Goal: Task Accomplishment & Management: Complete application form

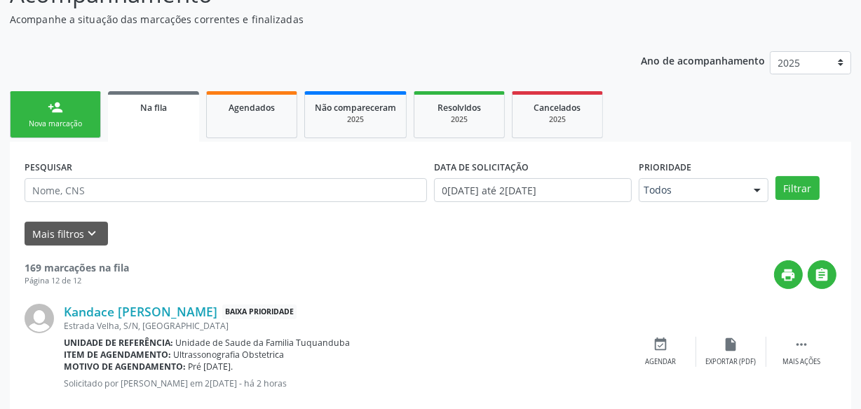
scroll to position [191, 0]
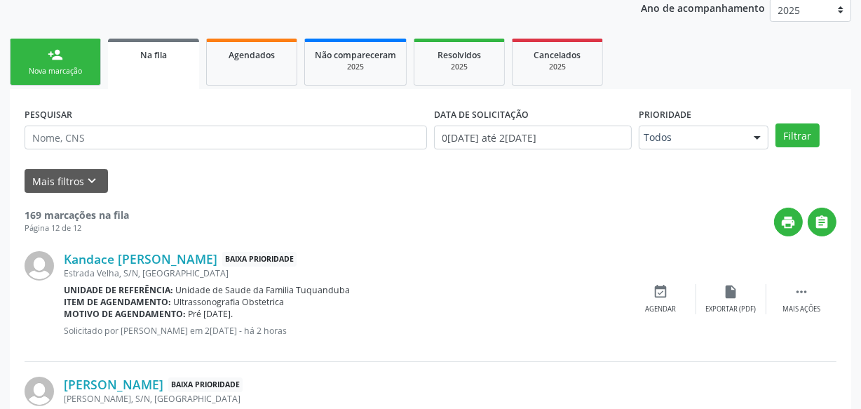
click at [90, 60] on link "person_add Nova marcação" at bounding box center [55, 62] width 91 height 47
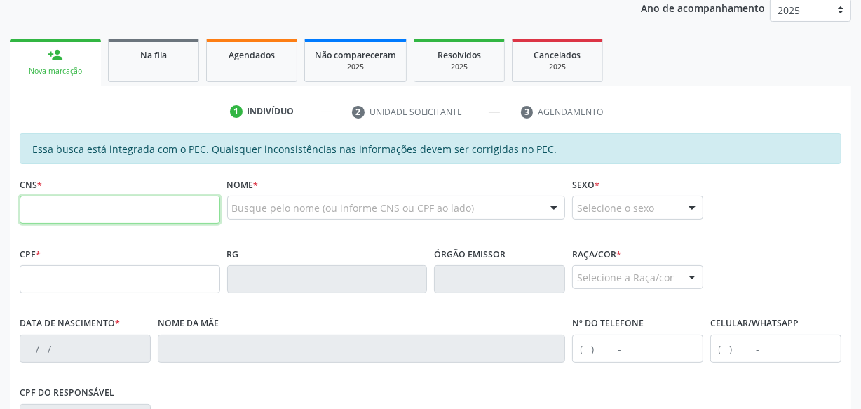
click at [125, 210] on input "text" at bounding box center [120, 210] width 201 height 28
paste input "700 2084 6861 7027"
type input "700 2084 6861 7027"
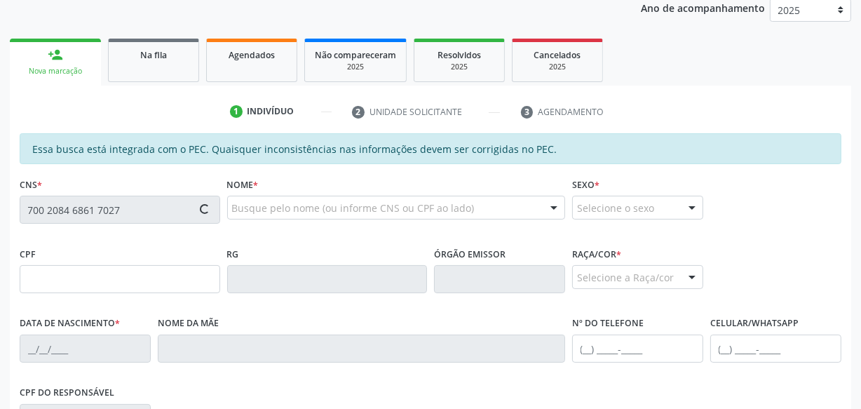
type input "228.983.604-49"
type input "2[DATE]"
type input "Domingas [PERSON_NAME]"
type input "[PHONE_NUMBER]"
type input "S/N"
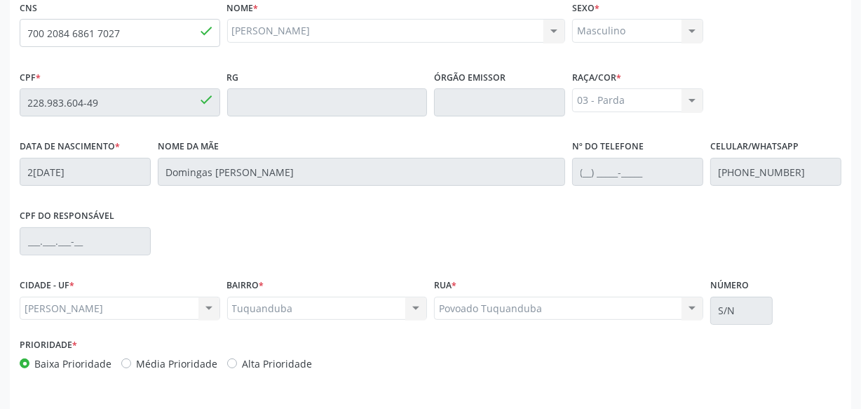
scroll to position [411, 0]
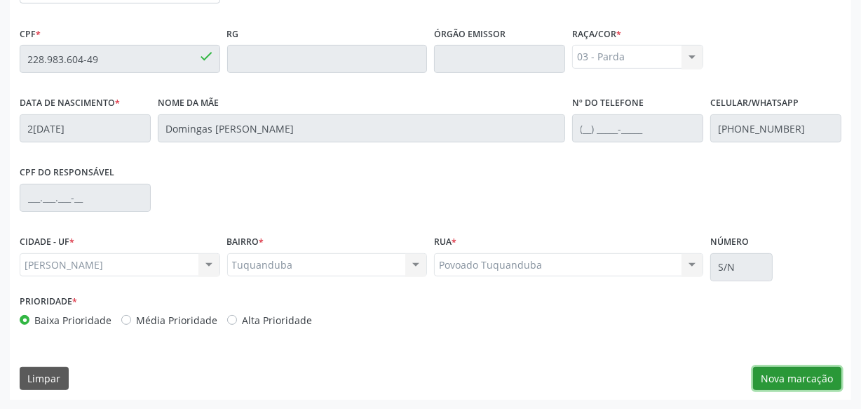
click at [777, 376] on button "Nova marcação" at bounding box center [797, 379] width 88 height 24
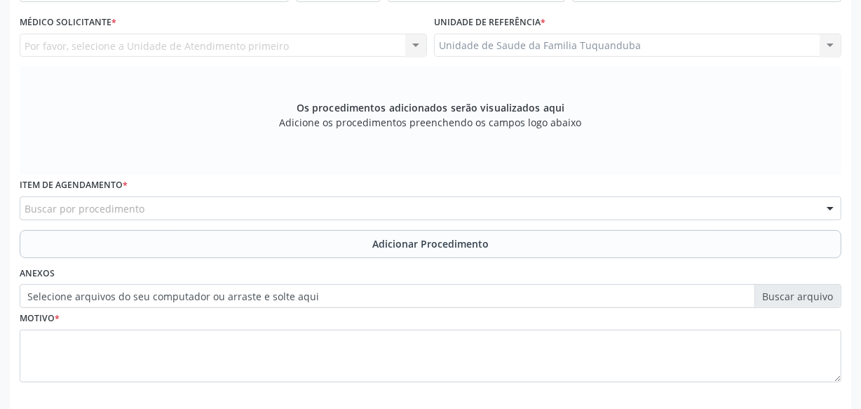
scroll to position [283, 0]
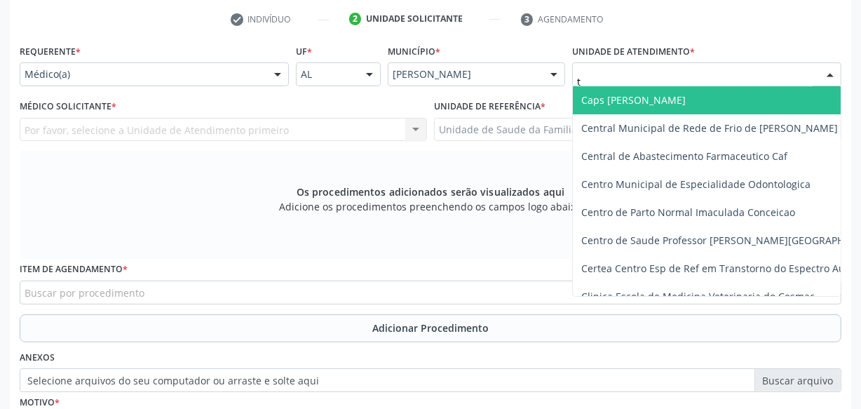
type input "tu"
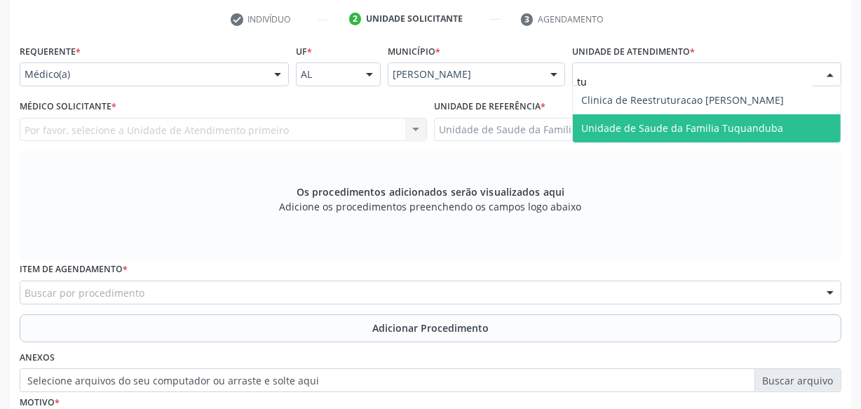
click at [626, 121] on span "Unidade de Saude da Familia Tuquanduba" at bounding box center [682, 127] width 202 height 13
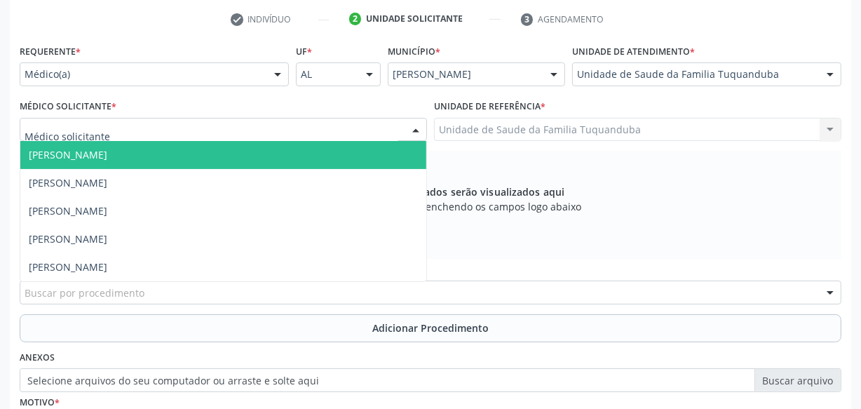
click at [307, 125] on div at bounding box center [223, 130] width 407 height 24
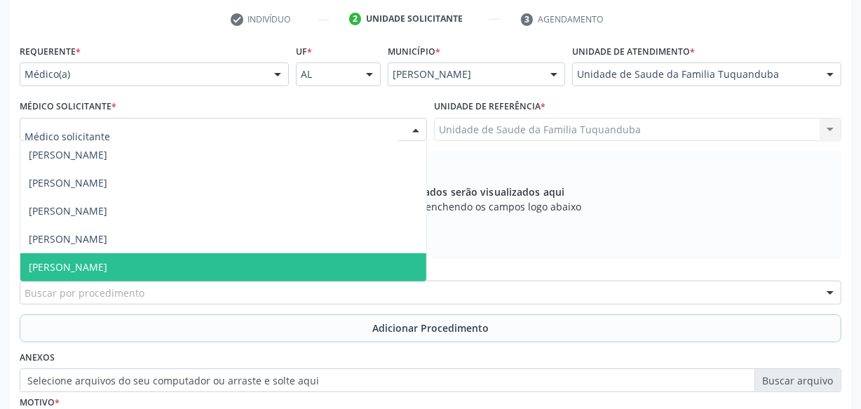
click at [257, 261] on span "[PERSON_NAME]" at bounding box center [223, 267] width 406 height 28
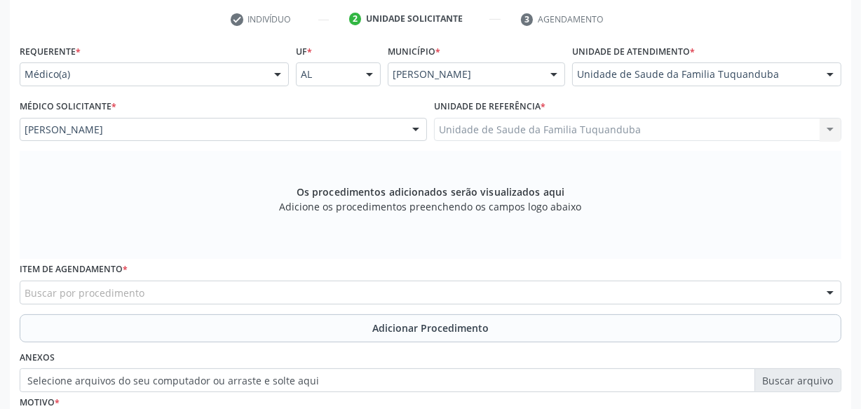
click at [251, 281] on div "Buscar por procedimento" at bounding box center [431, 293] width 822 height 24
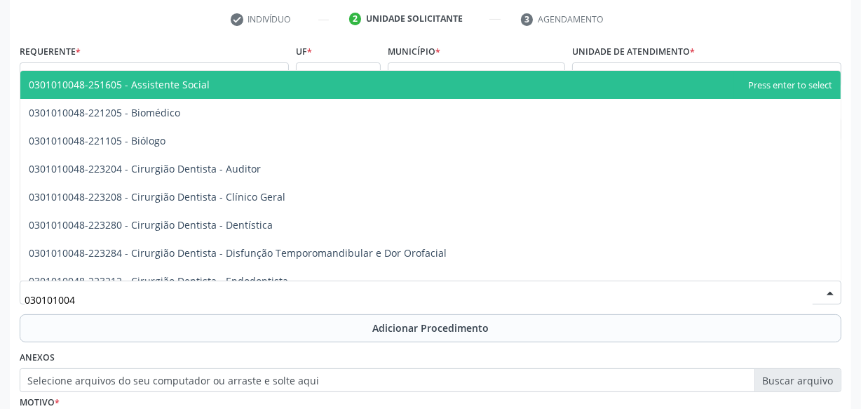
type input "0301010048"
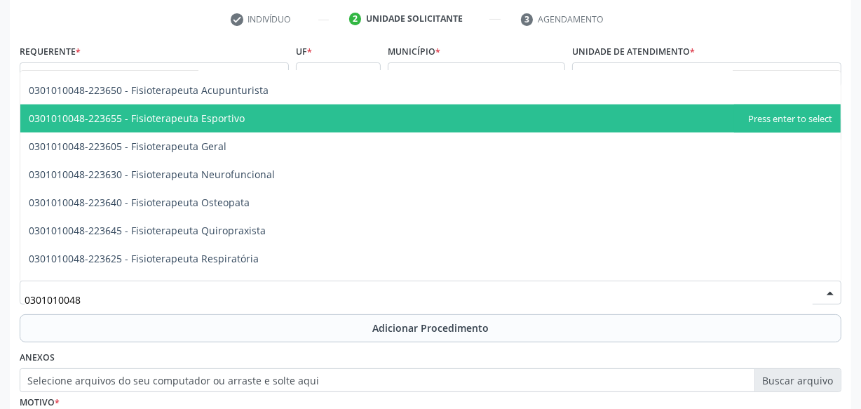
scroll to position [1529, 0]
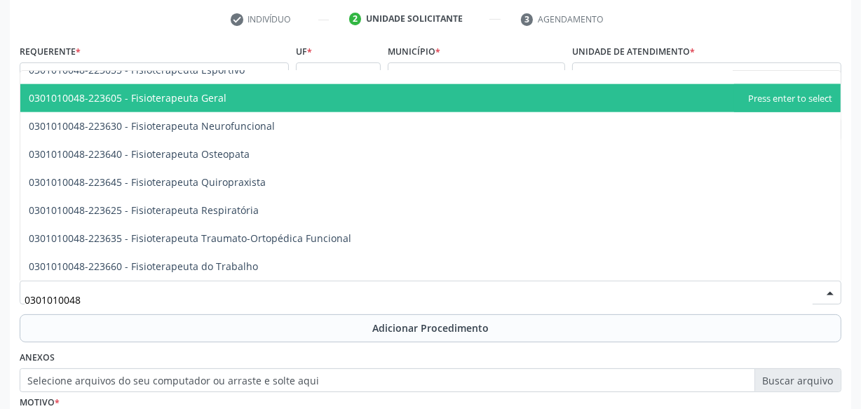
click at [201, 104] on span "0301010048-223605 - Fisioterapeuta Geral" at bounding box center [430, 98] width 820 height 28
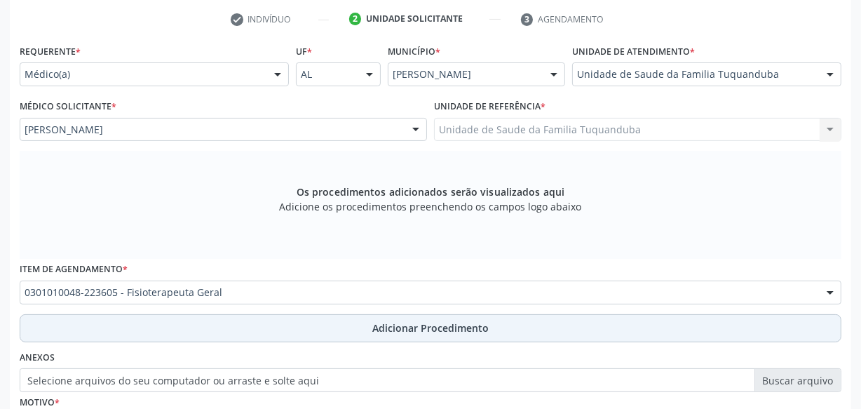
click at [395, 330] on span "Adicionar Procedimento" at bounding box center [430, 327] width 116 height 15
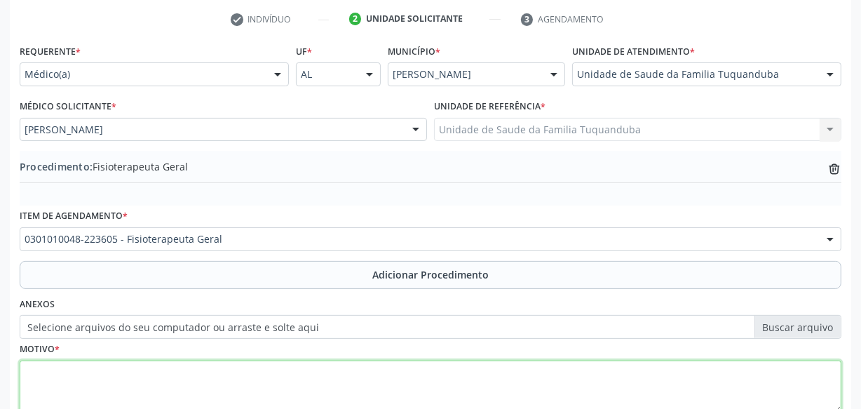
click at [232, 370] on textarea at bounding box center [431, 386] width 822 height 53
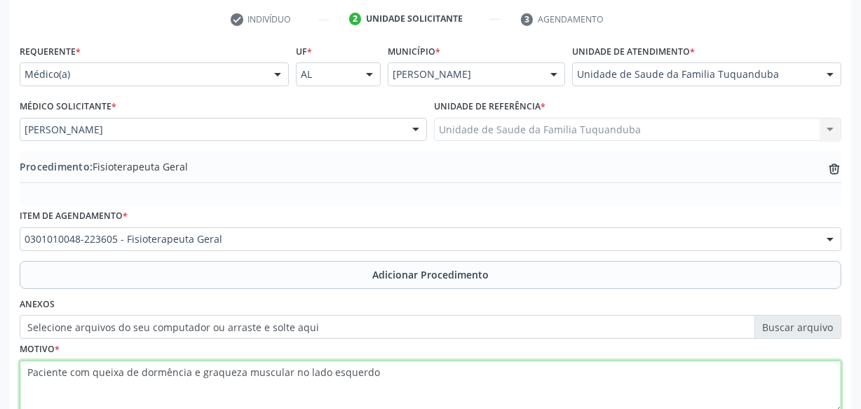
click at [203, 378] on textarea "Paciente com queixa de dormência e graqueza muscular no lado esquerdo" at bounding box center [431, 386] width 822 height 53
click at [395, 375] on textarea "Paciente com queixa de dormência e fraqueza muscular no lado esquerdo" at bounding box center [431, 386] width 822 height 53
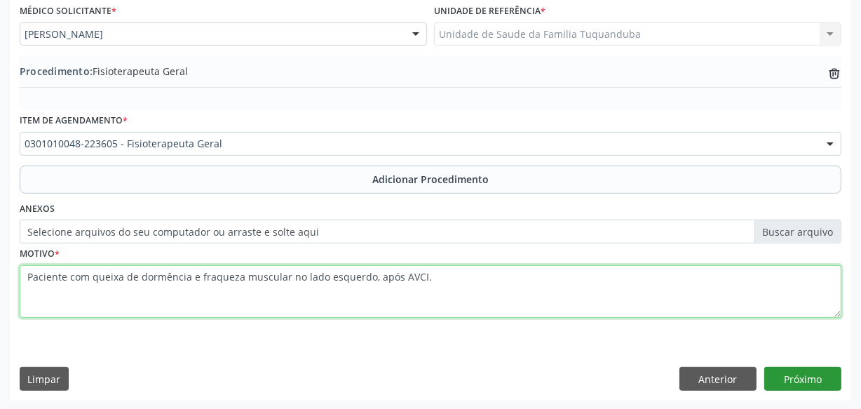
type textarea "Paciente com queixa de dormência e fraqueza muscular no lado esquerdo, após AVC…"
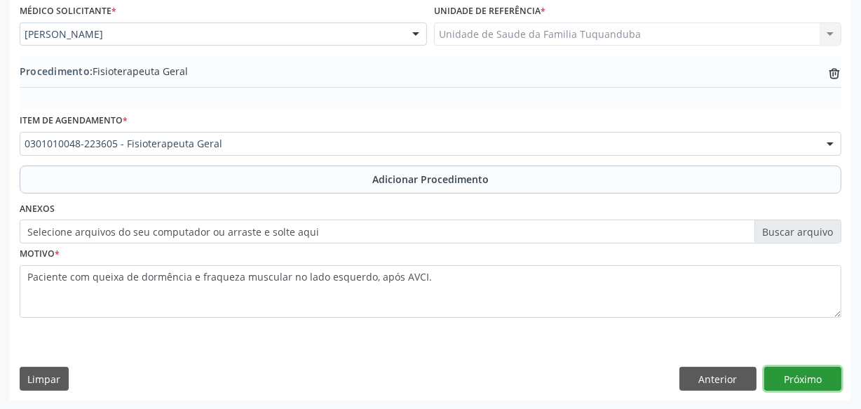
click at [815, 376] on button "Próximo" at bounding box center [802, 379] width 77 height 24
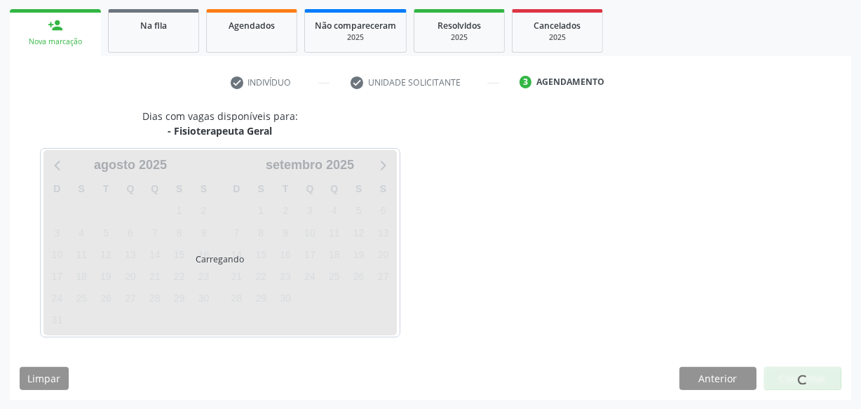
scroll to position [261, 0]
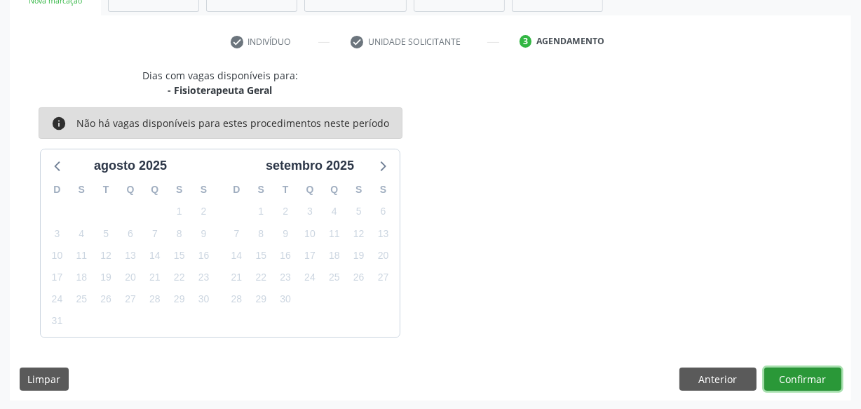
click at [798, 378] on button "Confirmar" at bounding box center [802, 379] width 77 height 24
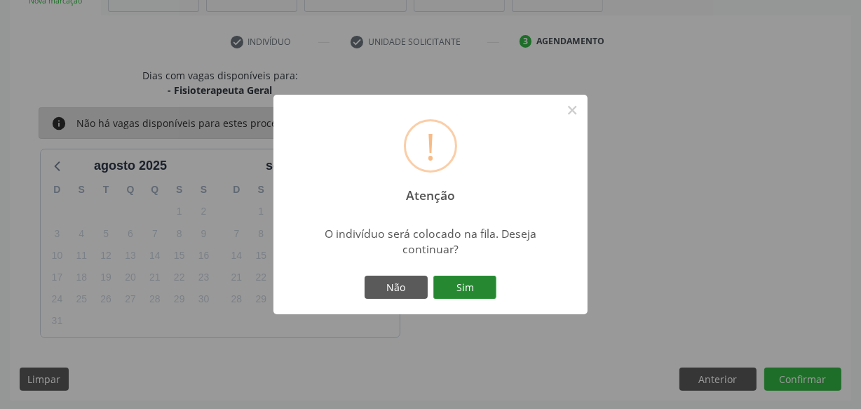
click at [475, 281] on button "Sim" at bounding box center [464, 288] width 63 height 24
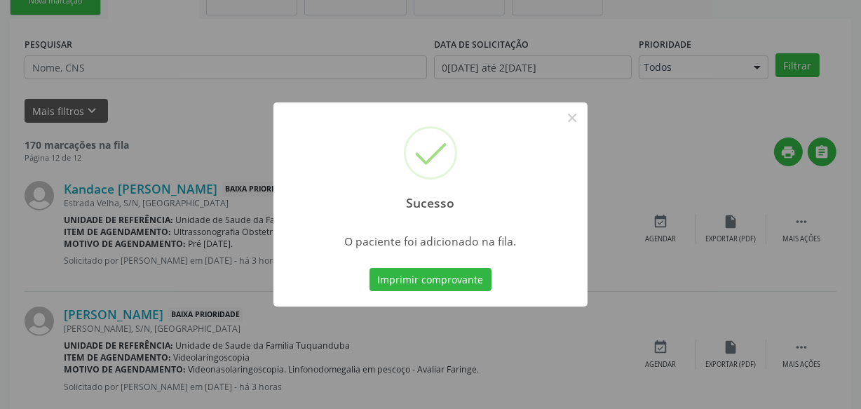
scroll to position [73, 0]
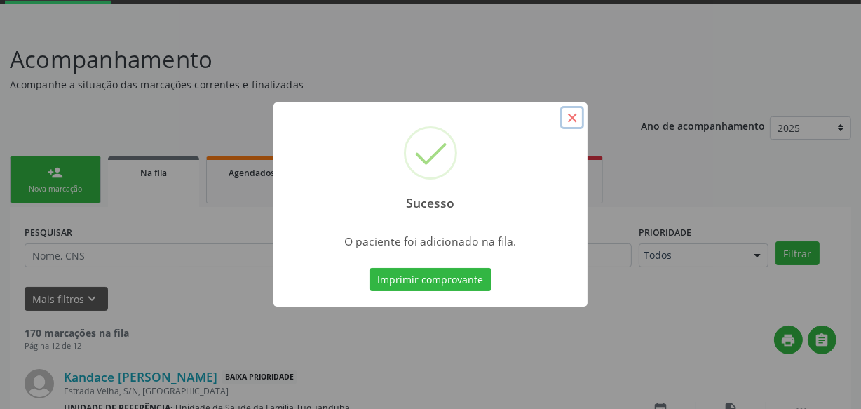
click at [572, 114] on button "×" at bounding box center [572, 118] width 24 height 24
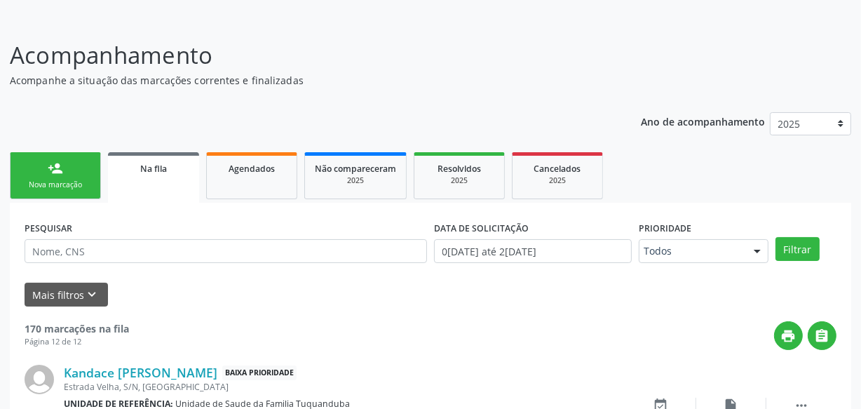
scroll to position [8, 0]
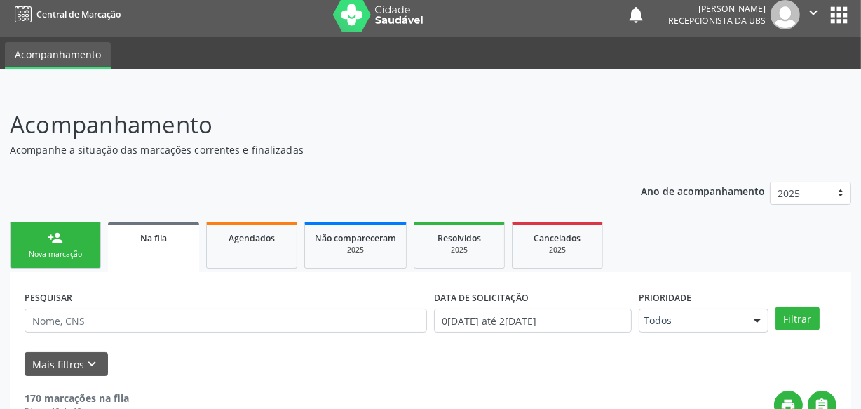
click at [55, 257] on div "Nova marcação" at bounding box center [55, 254] width 70 height 11
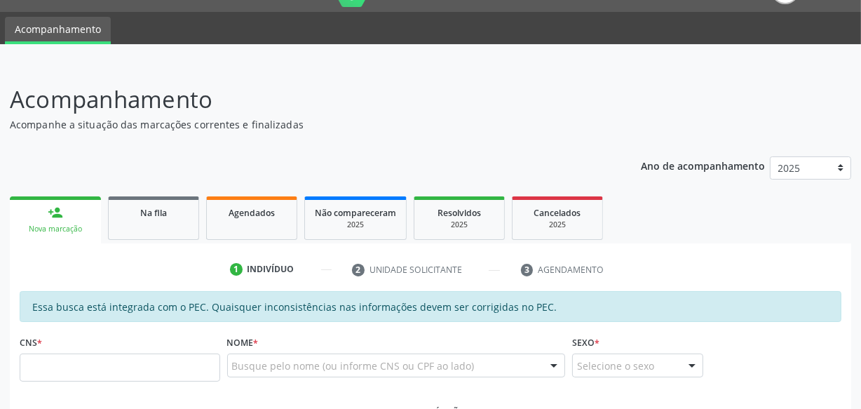
scroll to position [0, 0]
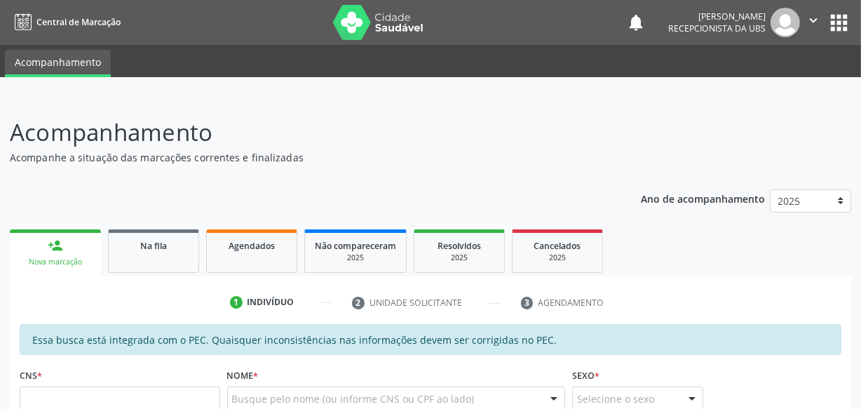
click at [792, 23] on img at bounding box center [785, 22] width 29 height 29
click at [810, 24] on icon "" at bounding box center [813, 20] width 15 height 15
click at [764, 85] on link "Sair" at bounding box center [777, 86] width 97 height 20
